Goal: Task Accomplishment & Management: Complete application form

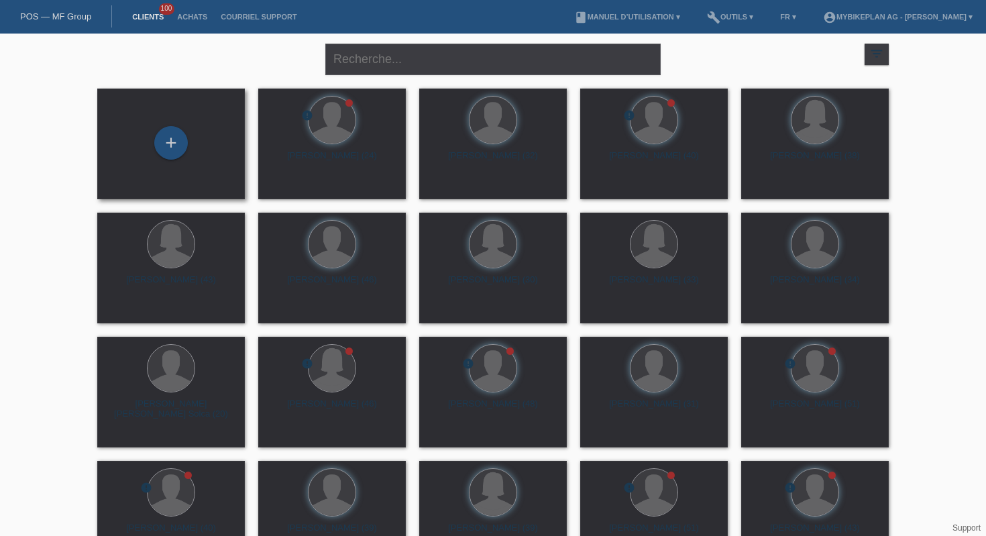
click at [149, 126] on div "+" at bounding box center [171, 144] width 126 height 36
click at [171, 134] on div "+" at bounding box center [171, 143] width 34 height 34
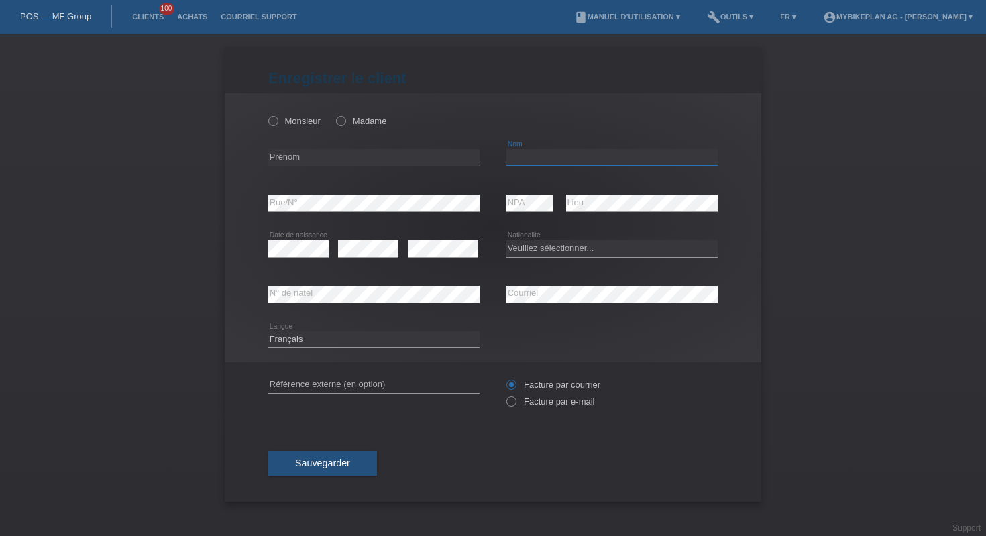
click at [561, 158] on input "text" at bounding box center [612, 157] width 211 height 17
paste input "BenFarhat"
type input "BenFarhat"
click at [335, 154] on input "text" at bounding box center [373, 157] width 211 height 17
paste input "Ghayth"
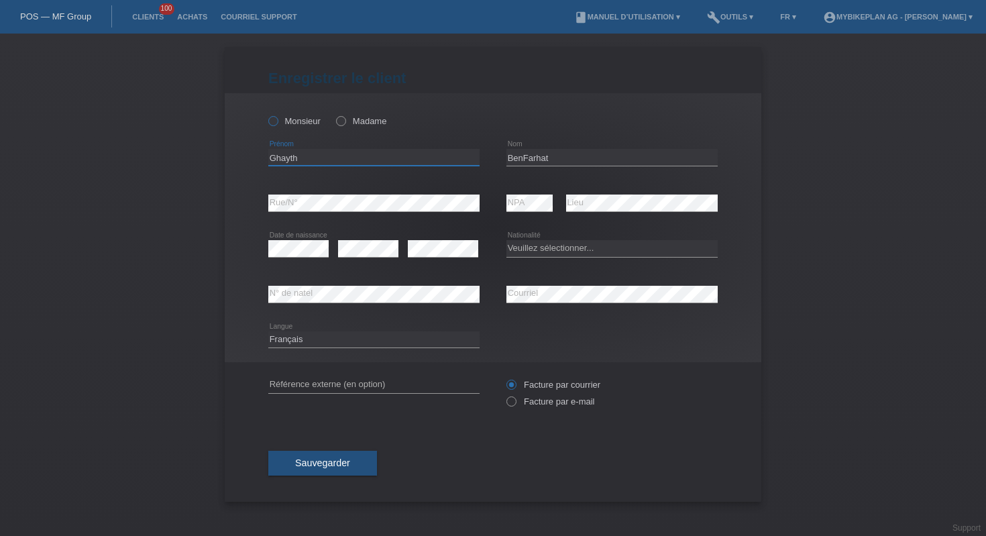
type input "Ghayth"
click at [285, 122] on label "Monsieur" at bounding box center [294, 121] width 52 height 10
click at [277, 122] on input "Monsieur" at bounding box center [272, 120] width 9 height 9
radio input "true"
click at [534, 251] on select "Veuillez sélectionner... Suisse Allemagne Autriche Liechtenstein ------------ A…" at bounding box center [612, 248] width 211 height 16
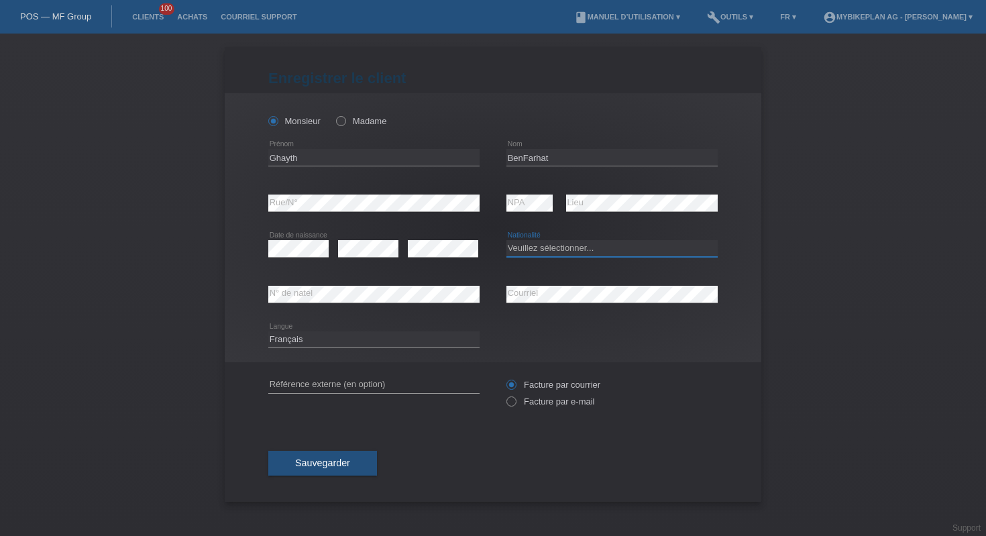
select select "TN"
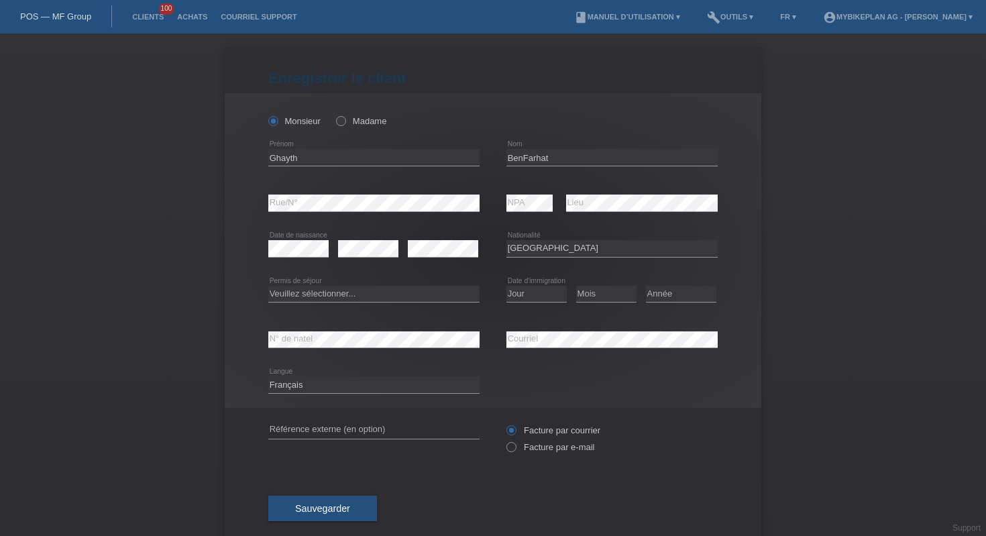
click at [339, 305] on div "Veuillez sélectionner... C B B - Statut de réfugié Autre error Permis de séjour" at bounding box center [373, 295] width 211 height 46
click at [344, 295] on select "Veuillez sélectionner... C B B - Statut de réfugié Autre" at bounding box center [373, 294] width 211 height 16
select select "B"
click at [527, 292] on select "Jour 01 02 03 04 05 06 07 08 09 10 11" at bounding box center [537, 294] width 60 height 16
select select "21"
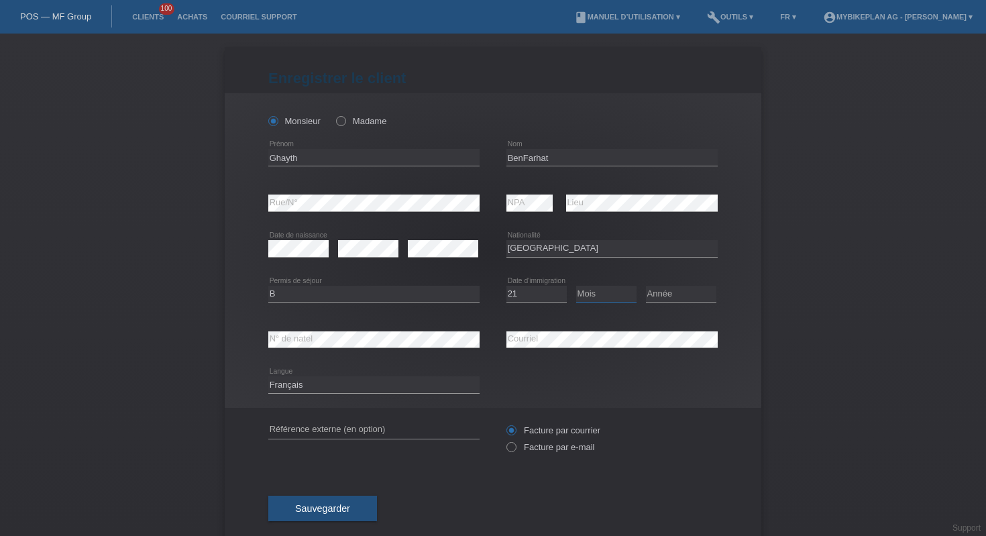
click at [592, 294] on select "Mois 01 02 03 04 05 06 07 08 09 10 11" at bounding box center [606, 294] width 60 height 16
select select "11"
click at [688, 291] on select "Année 2025 2024 2023 2022 2021 2020 2019 2018 2017 2016 2015 2014 2013 2012 201…" at bounding box center [681, 294] width 70 height 16
select select "2019"
click at [403, 387] on select "Deutsch Français Italiano English" at bounding box center [373, 384] width 211 height 16
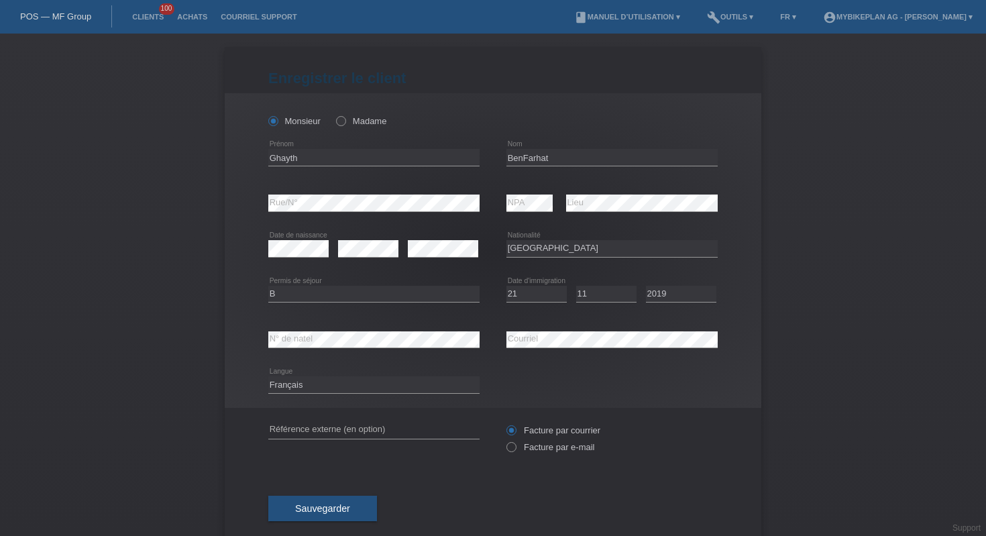
click at [363, 442] on div "error Référence externe (en option)" at bounding box center [373, 431] width 211 height 46
click at [363, 433] on input "text" at bounding box center [373, 430] width 211 height 17
paste input "43123352926"
type input "43123352926"
click at [505, 449] on div "43123352926 error Référence externe (en option) Facture par courrier" at bounding box center [493, 439] width 450 height 62
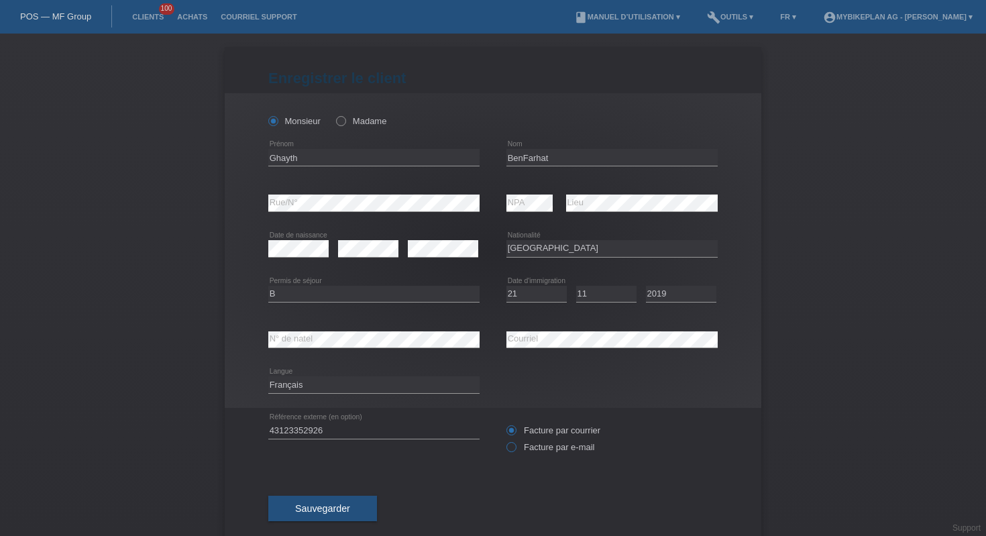
click at [517, 448] on label "Facture par e-mail" at bounding box center [551, 447] width 88 height 10
click at [515, 448] on input "Facture par e-mail" at bounding box center [511, 450] width 9 height 17
radio input "true"
click at [315, 507] on span "Sauvegarder" at bounding box center [322, 508] width 55 height 11
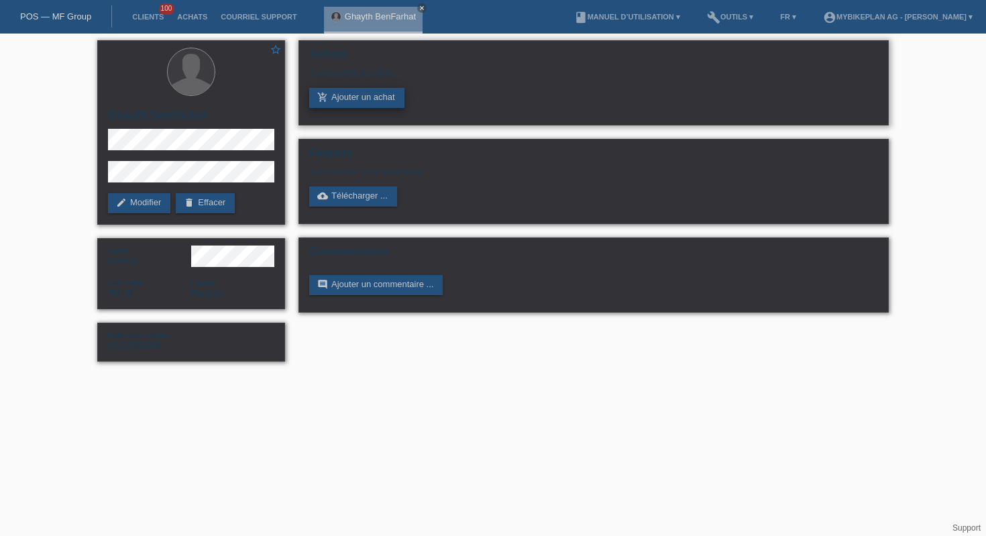
click at [354, 102] on link "add_shopping_cart Ajouter un achat" at bounding box center [356, 98] width 95 height 20
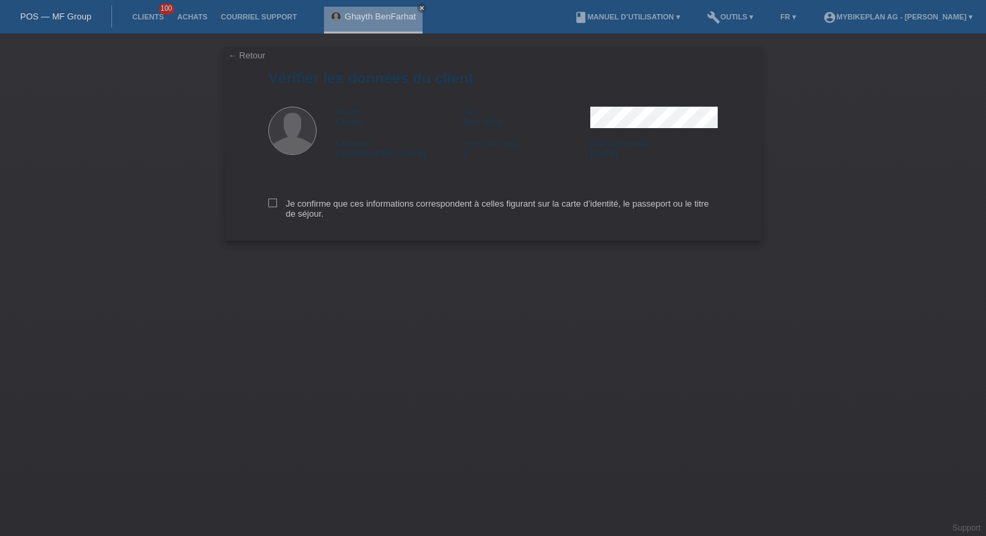
click at [352, 191] on div "Je confirme que ces informations correspondent à celles figurant sur la carte d…" at bounding box center [493, 206] width 450 height 69
click at [350, 206] on label "Je confirme que ces informations correspondent à celles figurant sur la carte d…" at bounding box center [493, 209] width 450 height 20
click at [277, 206] on input "Je confirme que ces informations correspondent à celles figurant sur la carte d…" at bounding box center [272, 203] width 9 height 9
checkbox input "true"
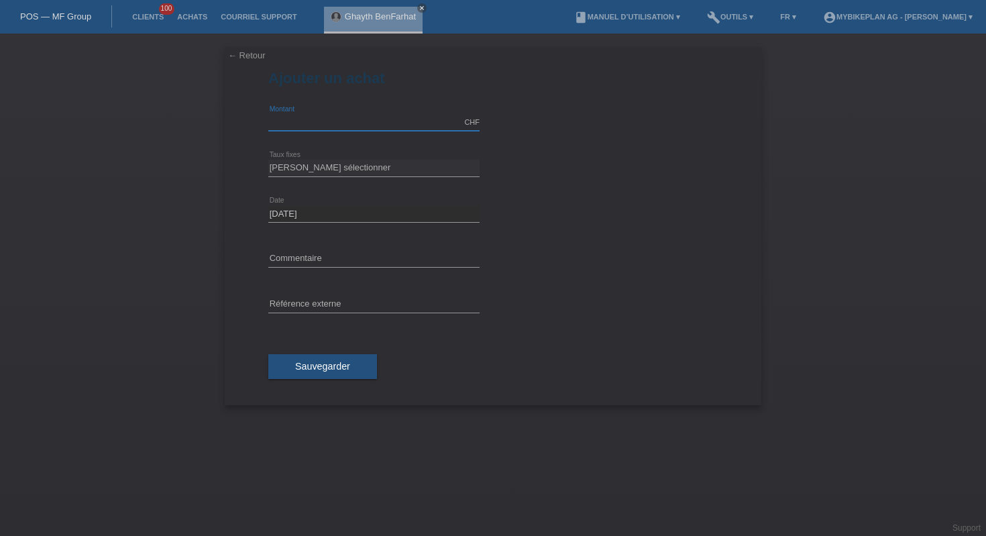
click at [316, 129] on input "text" at bounding box center [373, 122] width 211 height 17
type input "6999.00"
click at [362, 162] on select "[PERSON_NAME] sélectionner 6 versements 12 versements 18 versements 24 versemen…" at bounding box center [373, 168] width 211 height 16
select select "488"
click at [358, 298] on input "text" at bounding box center [373, 305] width 211 height 17
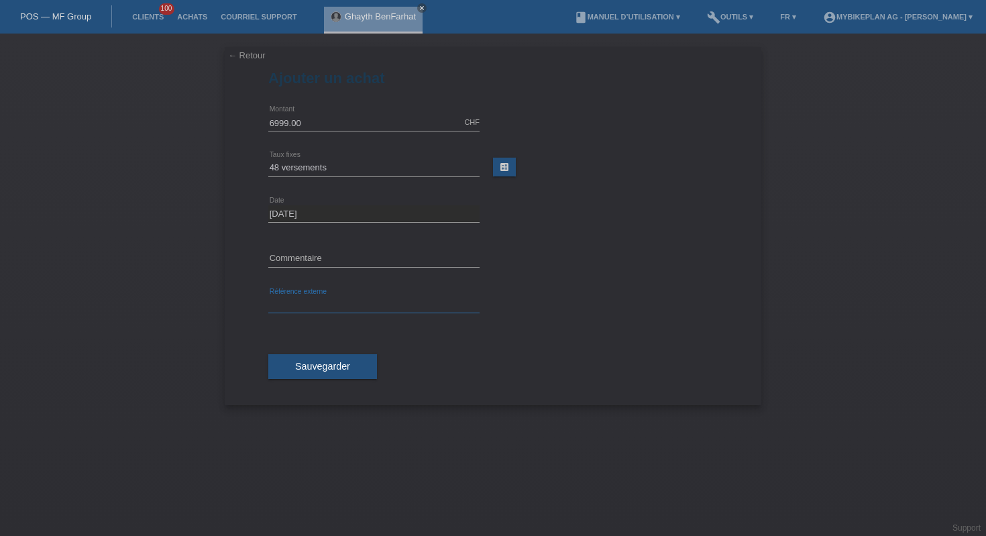
paste input "43123352926"
type input "43123352926"
click at [333, 364] on span "Sauvegarder" at bounding box center [322, 366] width 55 height 11
